Goal: Task Accomplishment & Management: Manage account settings

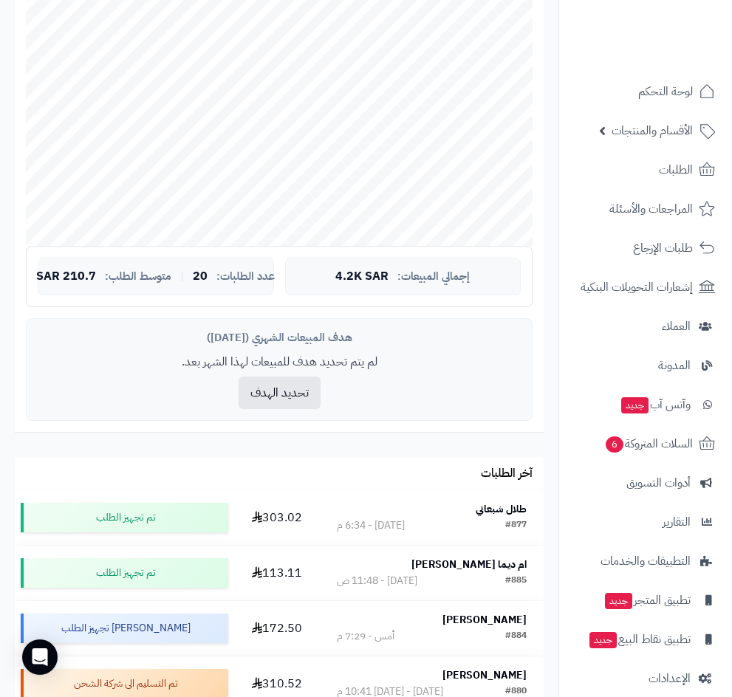
scroll to position [221, 0]
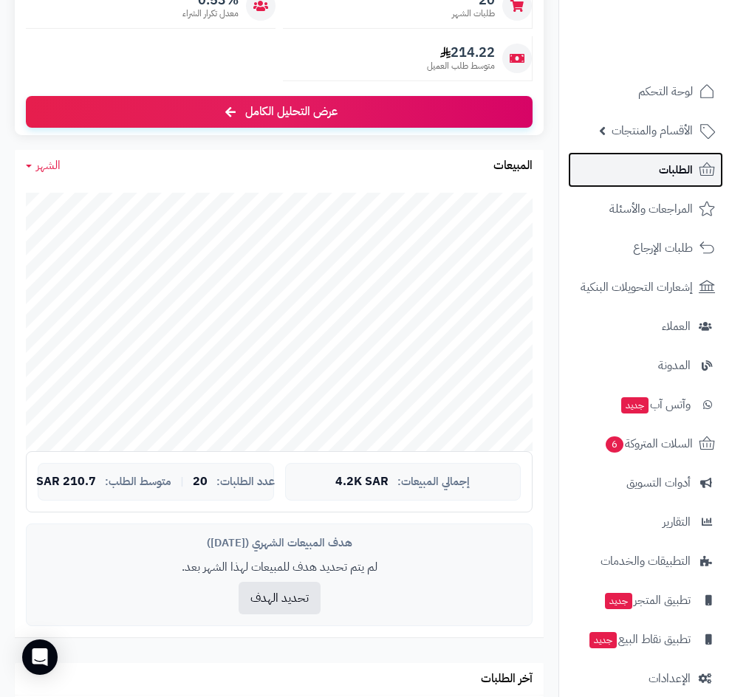
click at [659, 178] on span "الطلبات" at bounding box center [676, 169] width 34 height 21
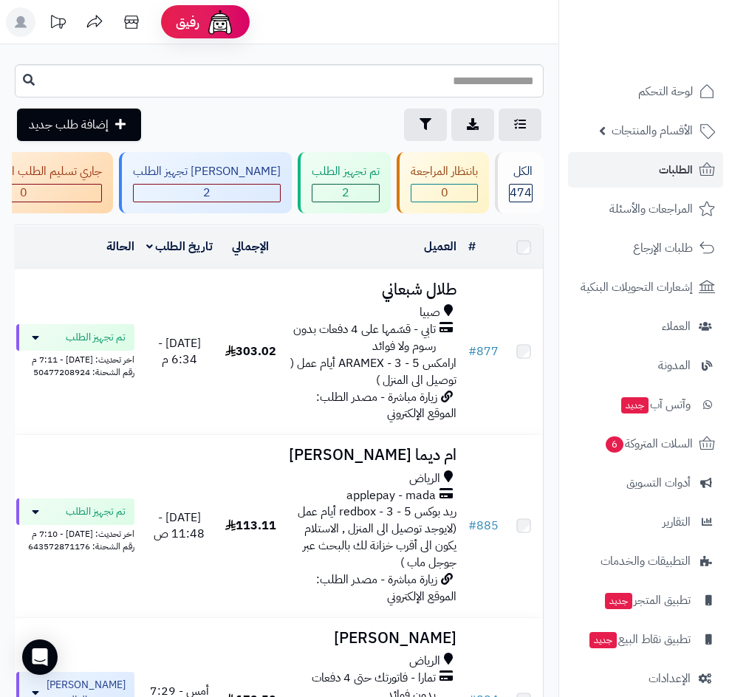
click at [400, 355] on span "تابي - قسّمها على 4 دفعات بدون رسوم ولا فوائد" at bounding box center [362, 338] width 148 height 34
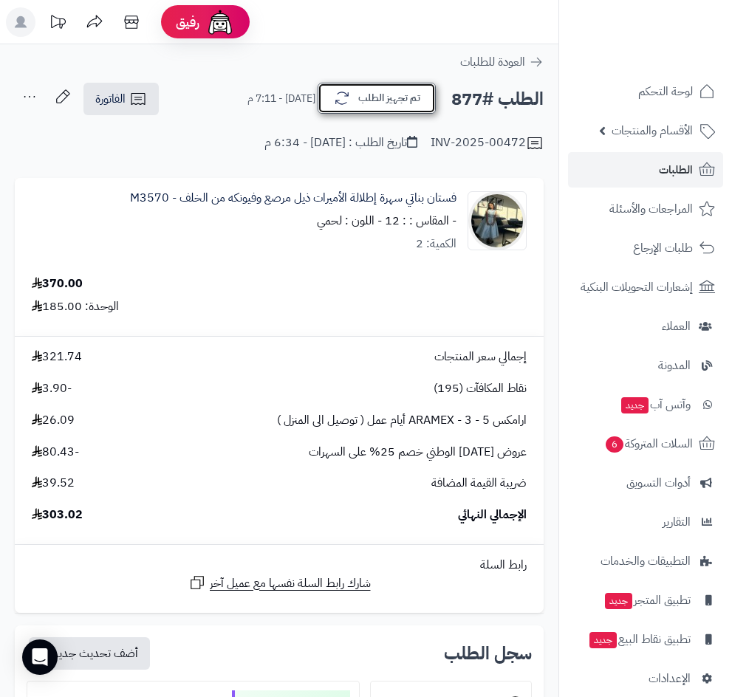
click at [351, 107] on button "تم تجهيز الطلب" at bounding box center [376, 98] width 118 height 31
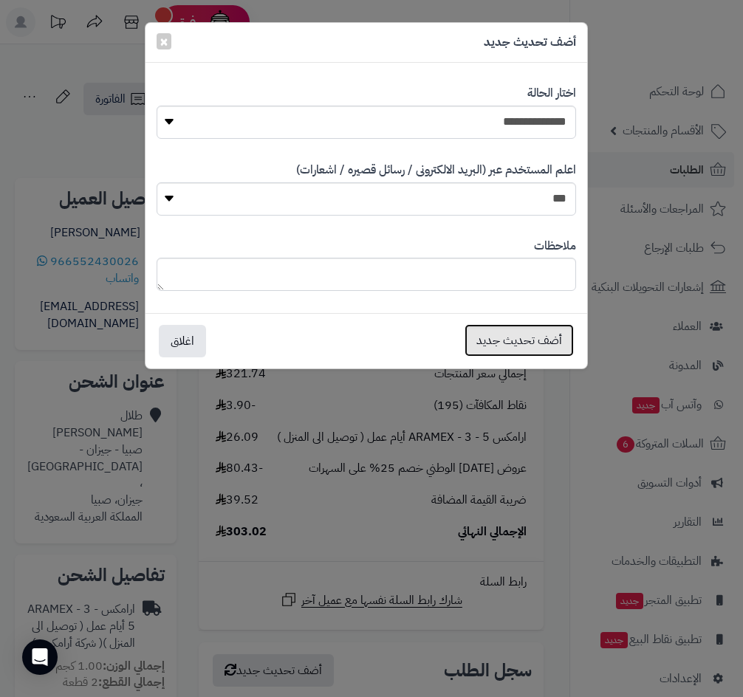
click at [478, 336] on button "أضف تحديث جديد" at bounding box center [518, 340] width 109 height 32
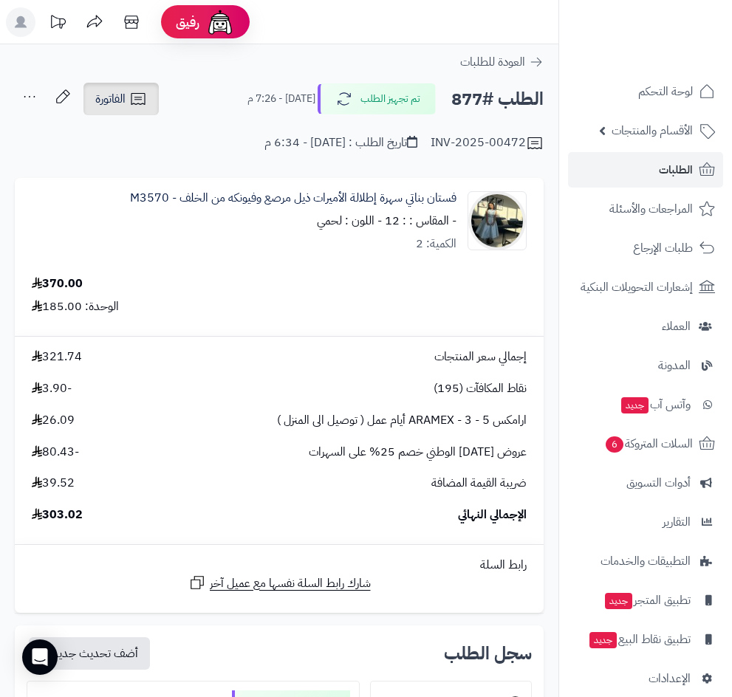
click at [145, 110] on link "الفاتورة" at bounding box center [120, 99] width 75 height 32
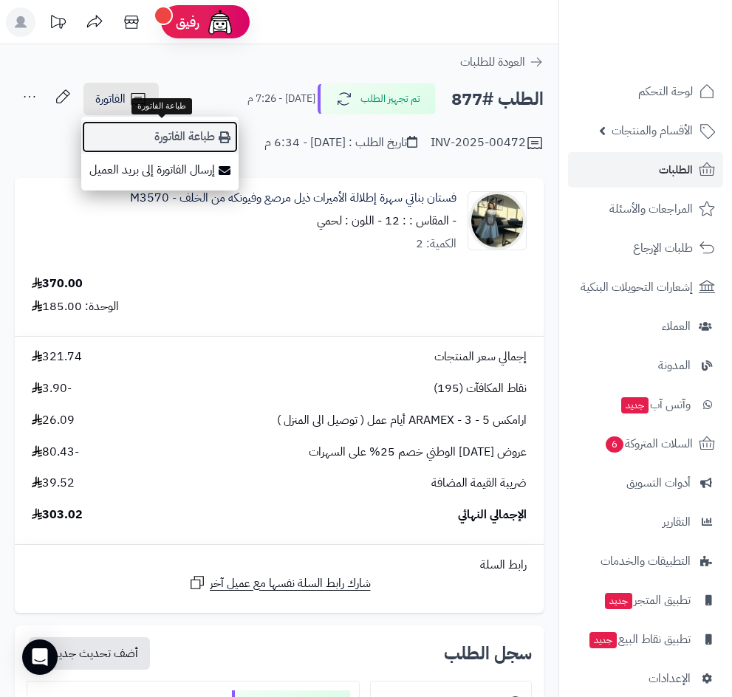
click at [152, 132] on link "طباعة الفاتورة" at bounding box center [159, 136] width 157 height 33
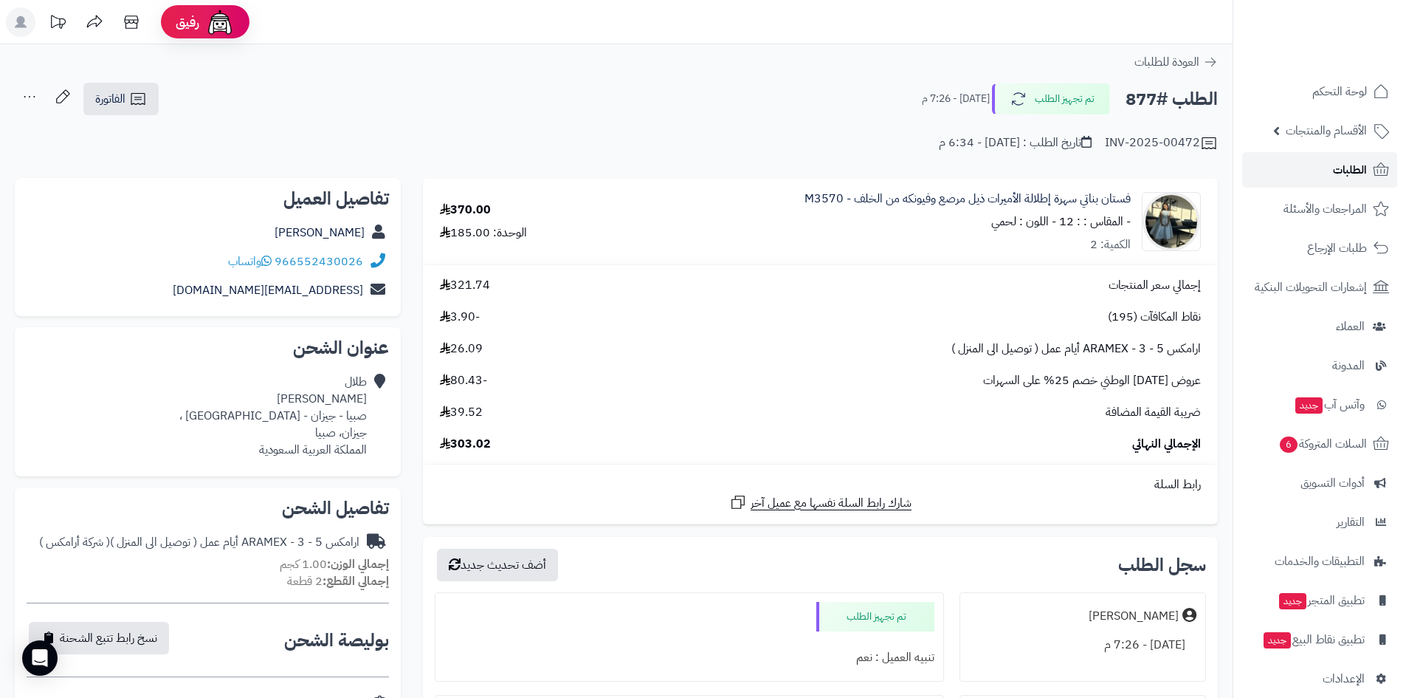
click at [731, 159] on link "الطلبات" at bounding box center [1320, 169] width 155 height 35
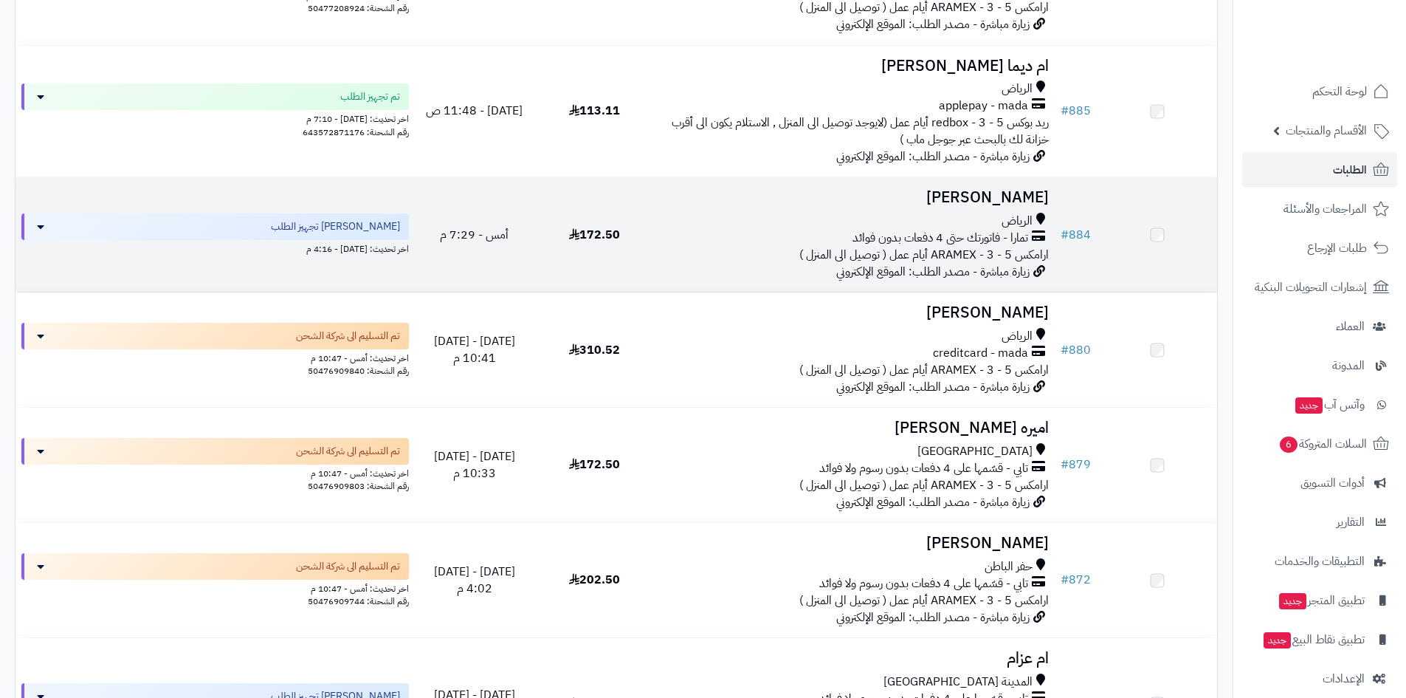
scroll to position [295, 0]
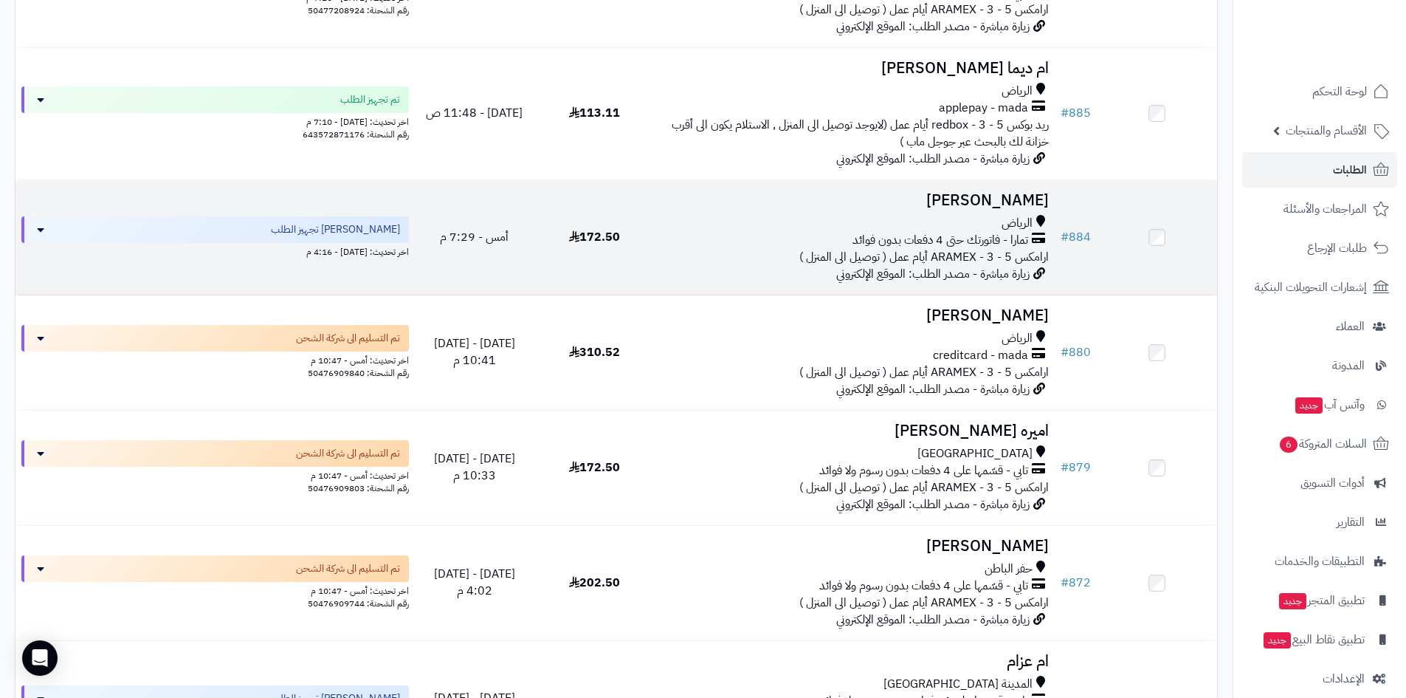
click at [992, 202] on h3 "[PERSON_NAME]" at bounding box center [855, 200] width 388 height 17
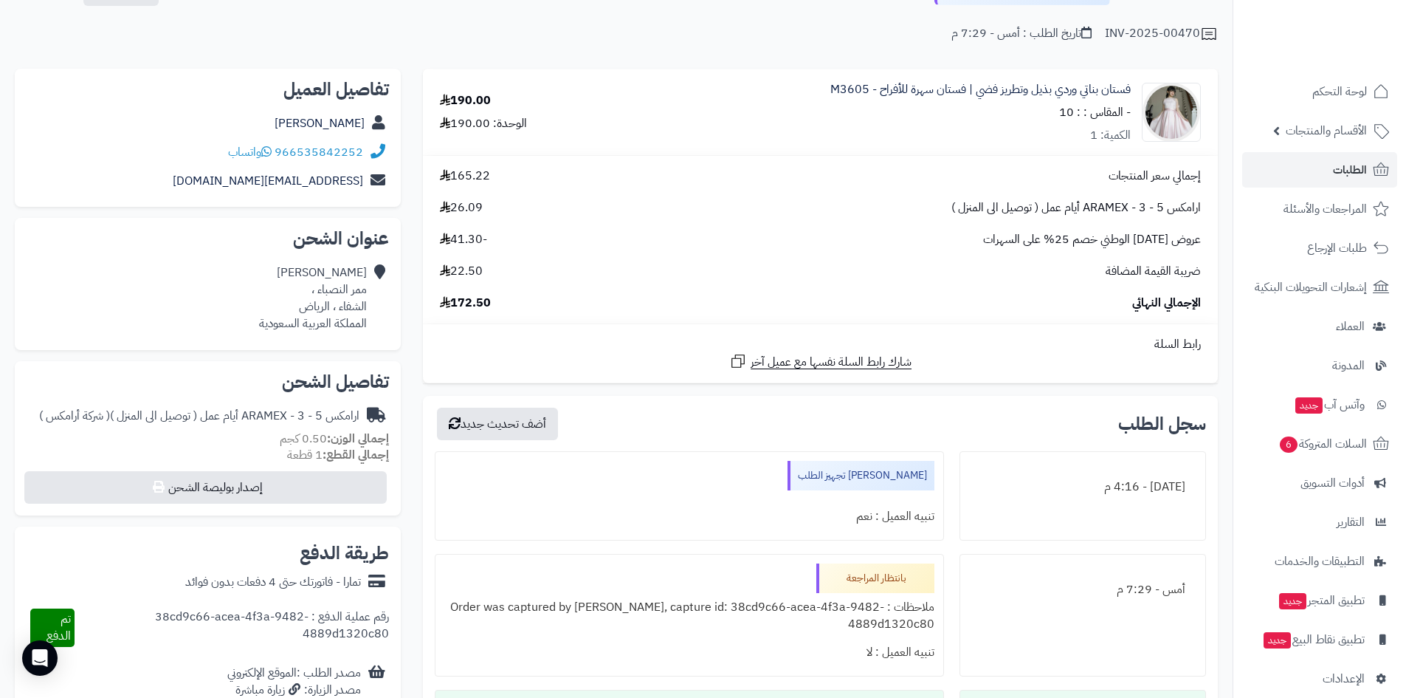
scroll to position [74, 0]
